Goal: Find specific page/section: Find specific page/section

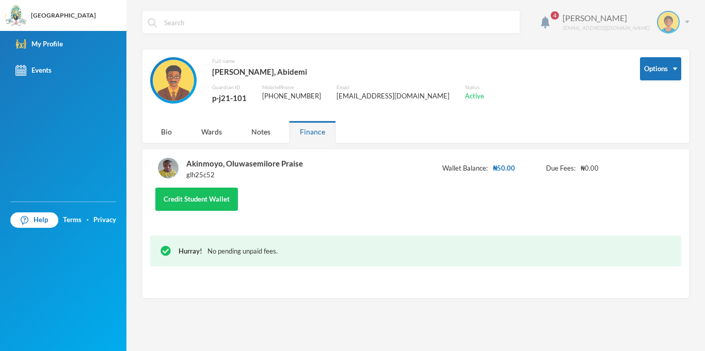
click at [689, 21] on img at bounding box center [687, 22] width 5 height 3
click at [664, 73] on button "Logout" at bounding box center [661, 75] width 46 height 15
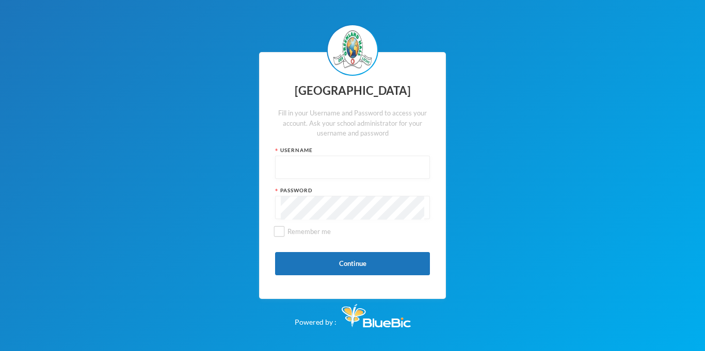
click at [359, 162] on input "text" at bounding box center [352, 167] width 143 height 23
click at [333, 172] on input "glhc2" at bounding box center [352, 167] width 143 height 23
type input "glhc21"
drag, startPoint x: 365, startPoint y: 270, endPoint x: 369, endPoint y: 254, distance: 16.4
click at [365, 267] on button "Continue" at bounding box center [352, 263] width 155 height 23
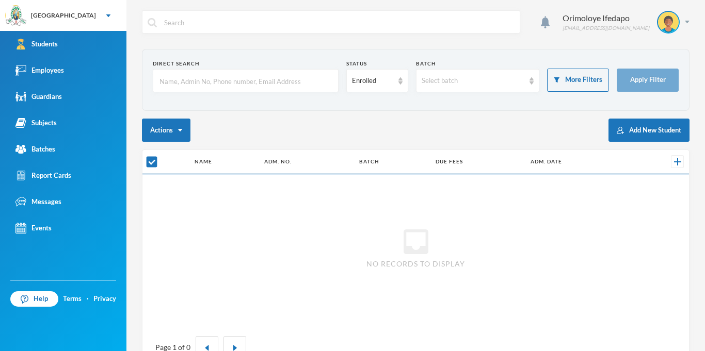
checkbox input "false"
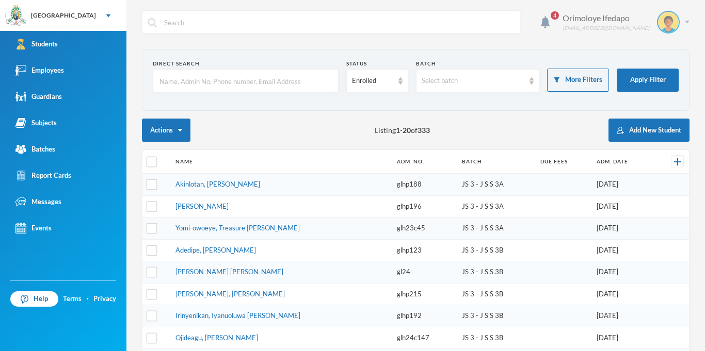
click at [688, 22] on img at bounding box center [687, 22] width 5 height 3
click at [292, 84] on input "text" at bounding box center [245, 81] width 174 height 23
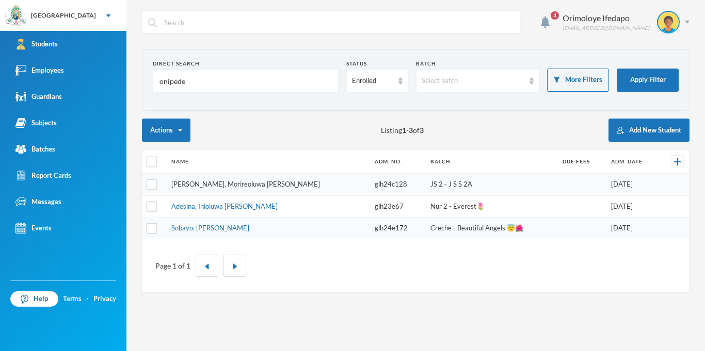
type input "onipede"
click at [225, 187] on link "[PERSON_NAME], Morireoluwa [PERSON_NAME]" at bounding box center [245, 184] width 149 height 8
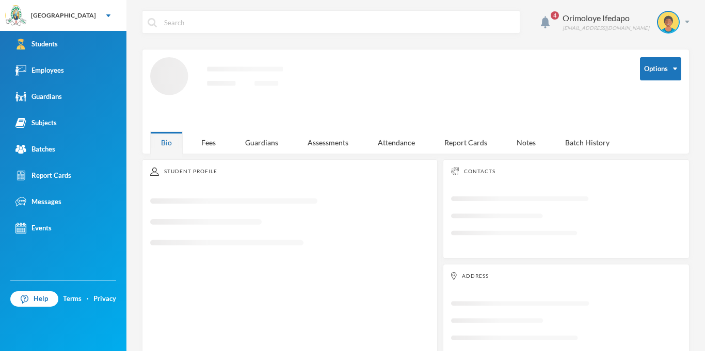
click at [225, 187] on div "Student Profile Loading interface..." at bounding box center [290, 261] width 296 height 205
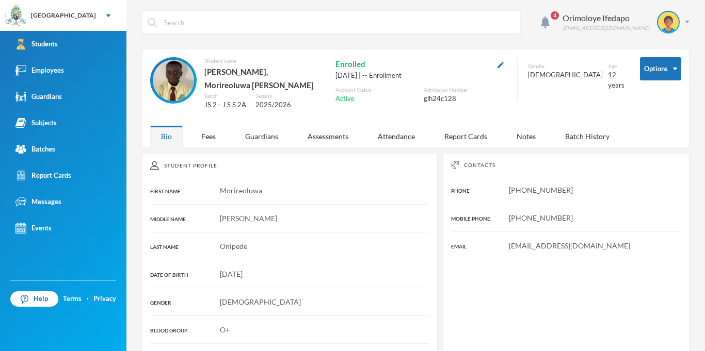
click at [456, 97] on div "glh24c128" at bounding box center [465, 99] width 83 height 10
click at [456, 98] on div "glh24c128" at bounding box center [465, 99] width 83 height 10
copy div "glh24c128"
click at [690, 19] on div "4 Orimoloye Ifedapo [EMAIL_ADDRESS][DOMAIN_NAME] Options Student name [PERSON_N…" at bounding box center [415, 175] width 579 height 351
click at [683, 21] on div "Orimoloye Ifedapo [EMAIL_ADDRESS][DOMAIN_NAME]" at bounding box center [622, 22] width 135 height 23
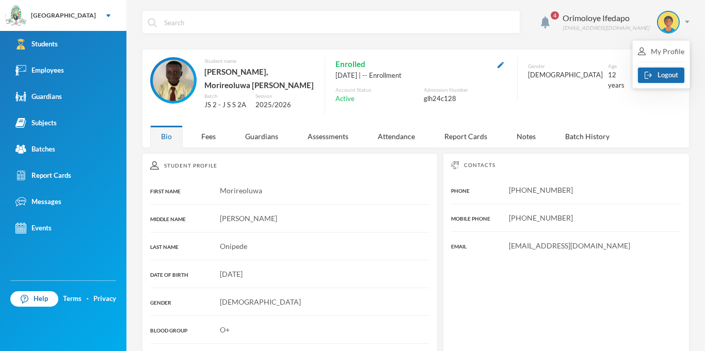
click at [675, 73] on button "Logout" at bounding box center [661, 75] width 46 height 15
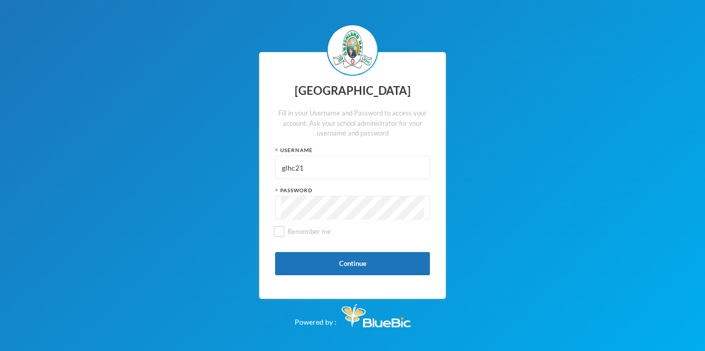
click at [344, 176] on input "glhc21" at bounding box center [352, 167] width 143 height 23
click at [343, 175] on input "glhc21" at bounding box center [352, 167] width 143 height 23
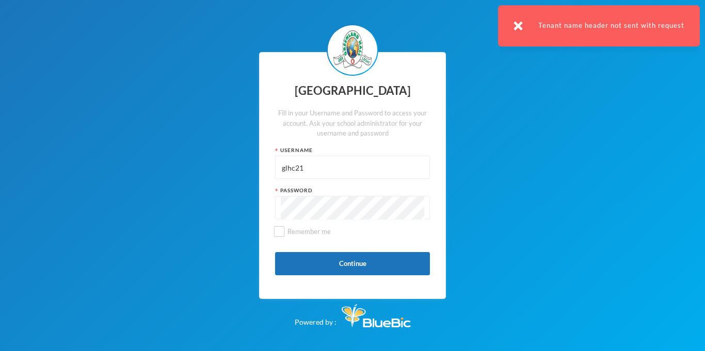
paste input "24c128"
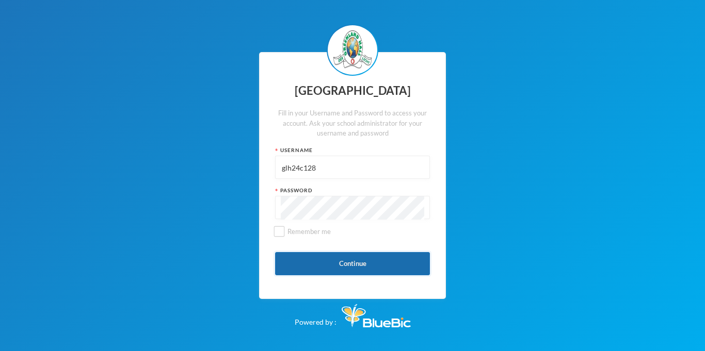
click at [369, 261] on button "Continue" at bounding box center [352, 263] width 155 height 23
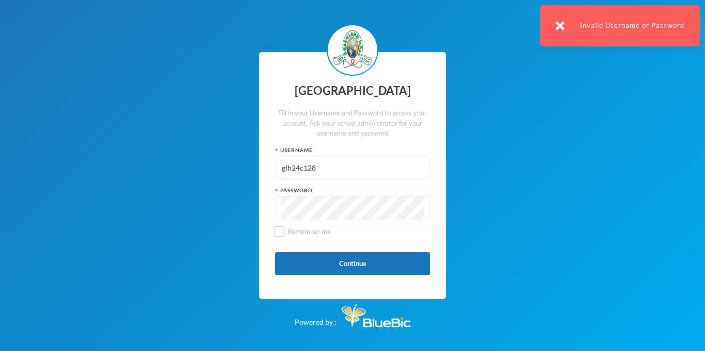
click at [301, 171] on input "glh24c128" at bounding box center [352, 167] width 143 height 23
click at [331, 262] on button "Continue" at bounding box center [352, 263] width 155 height 23
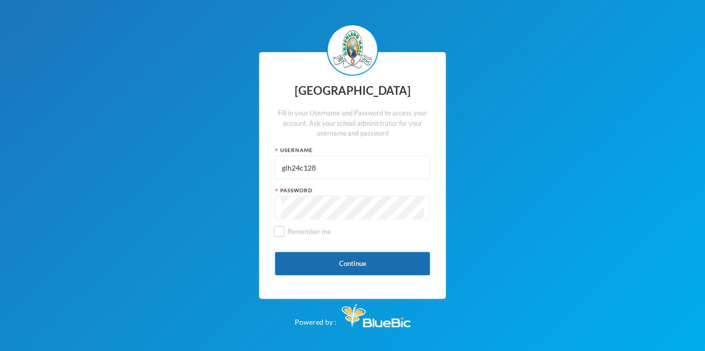
click at [367, 263] on button "Continue" at bounding box center [352, 263] width 155 height 23
click at [361, 171] on input "glh24c128" at bounding box center [352, 167] width 143 height 23
click at [360, 171] on input "glh24c128" at bounding box center [352, 167] width 143 height 23
type input "g"
click at [354, 174] on input "text" at bounding box center [352, 167] width 143 height 23
